Goal: Information Seeking & Learning: Check status

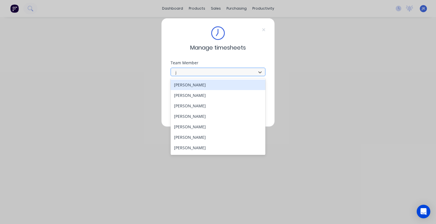
type input "ju"
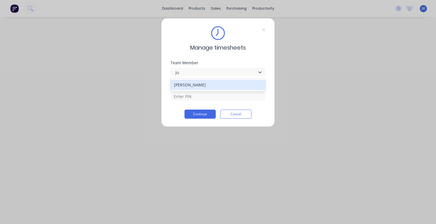
click at [199, 84] on div "[PERSON_NAME]" at bounding box center [217, 85] width 95 height 10
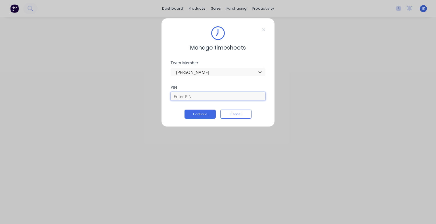
click at [194, 100] on input at bounding box center [217, 96] width 95 height 9
type input "5683"
click at [208, 114] on button "Continue" at bounding box center [199, 114] width 31 height 9
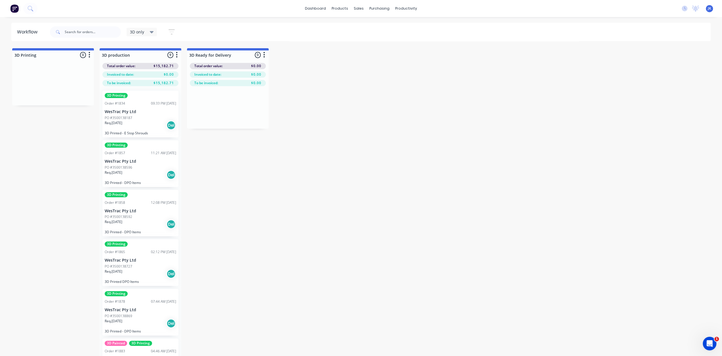
click at [143, 114] on p "WesTrac Pty Ltd" at bounding box center [140, 111] width 71 height 5
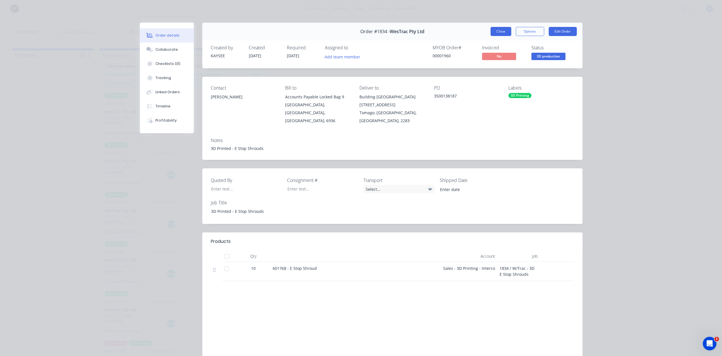
click at [504, 30] on button "Close" at bounding box center [500, 31] width 21 height 9
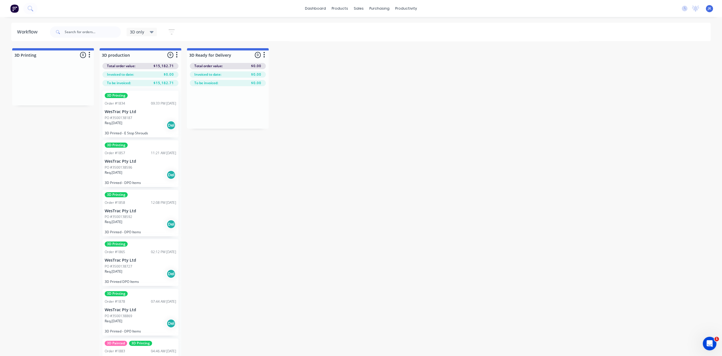
click at [135, 165] on div "PO #3500138596" at bounding box center [140, 167] width 71 height 5
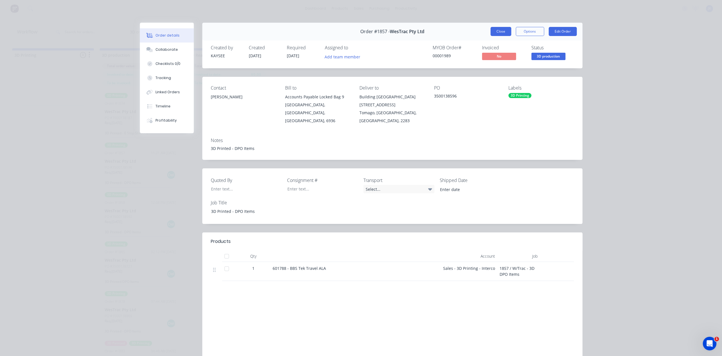
click at [497, 32] on button "Close" at bounding box center [500, 31] width 21 height 9
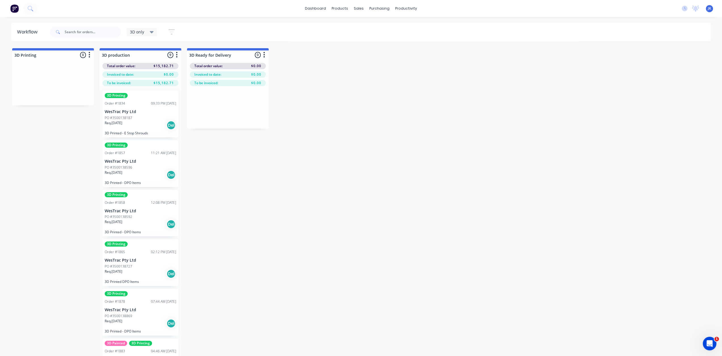
click at [138, 218] on div "PO #3500138592" at bounding box center [140, 216] width 71 height 5
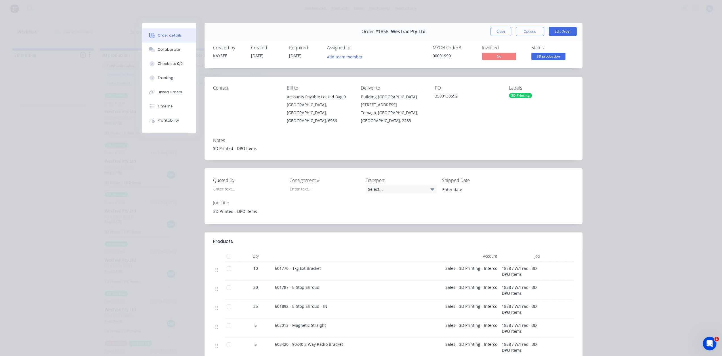
scroll to position [28, 0]
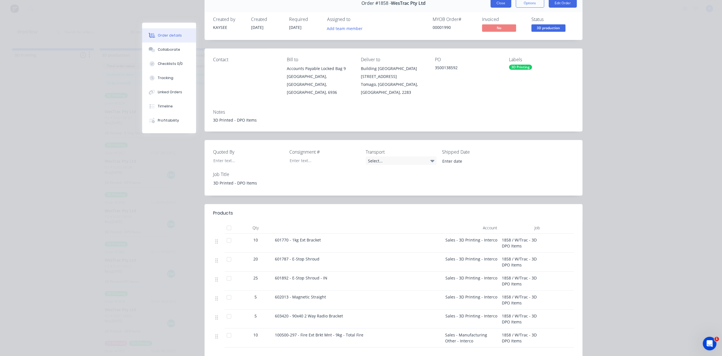
click at [498, 4] on button "Close" at bounding box center [500, 3] width 21 height 9
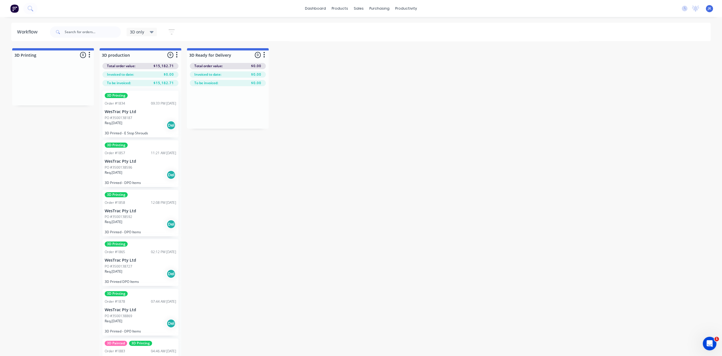
click at [143, 256] on div "3D Printing Order #1865 02:12 PM [DATE] WesTrac Pty Ltd PO #3500138727 Req. [DA…" at bounding box center [140, 262] width 76 height 47
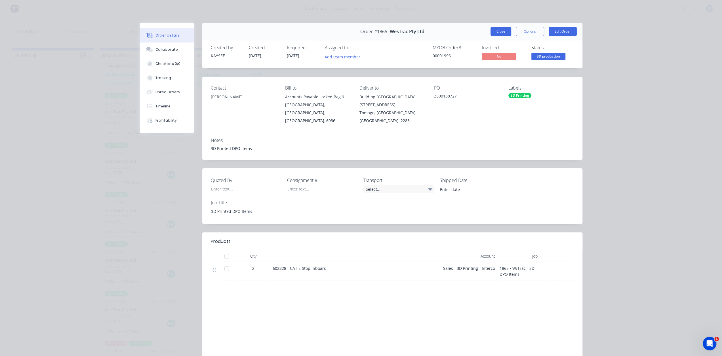
click at [501, 34] on button "Close" at bounding box center [500, 31] width 21 height 9
